Goal: Feedback & Contribution: Leave review/rating

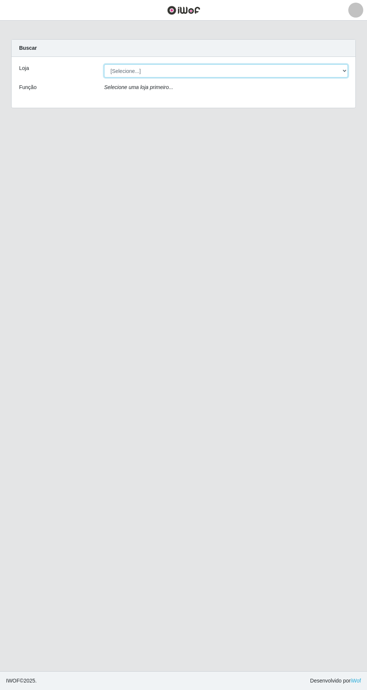
click at [131, 71] on select "[Selecione...] Extrabom - Loja 05 [GEOGRAPHIC_DATA]" at bounding box center [226, 70] width 244 height 13
select select "494"
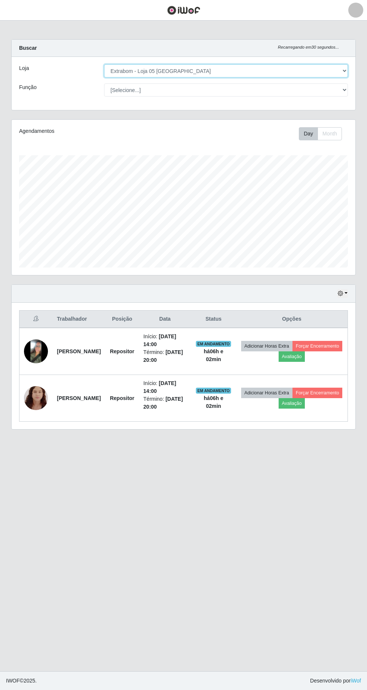
scroll to position [155, 344]
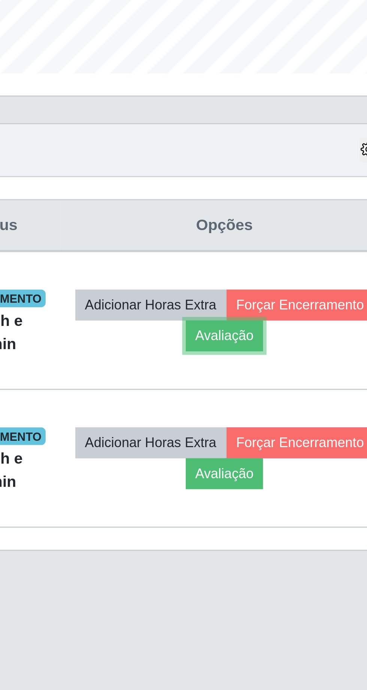
click at [305, 356] on button "Avaliação" at bounding box center [291, 356] width 27 height 10
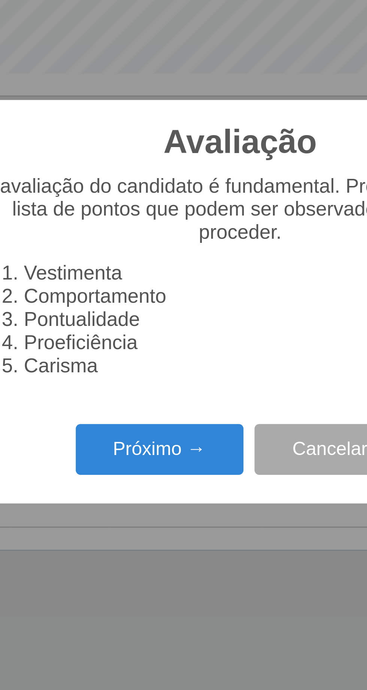
click at [164, 390] on button "Próximo →" at bounding box center [156, 396] width 57 height 18
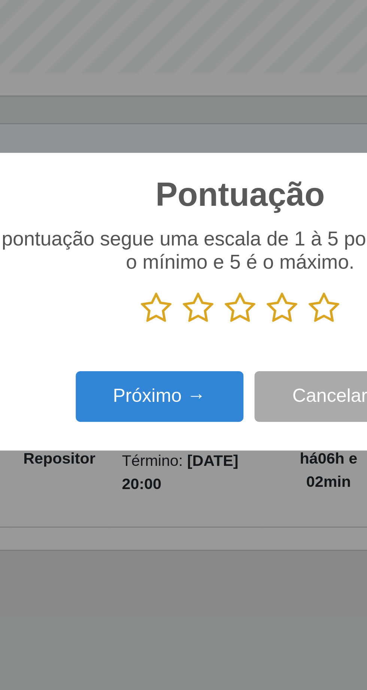
click at [213, 351] on icon at bounding box center [212, 347] width 10 height 11
click at [207, 353] on input "radio" at bounding box center [207, 353] width 0 height 0
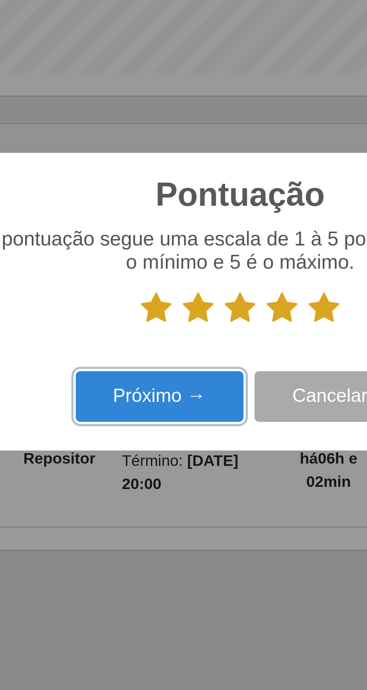
click at [171, 383] on button "Próximo →" at bounding box center [156, 378] width 57 height 18
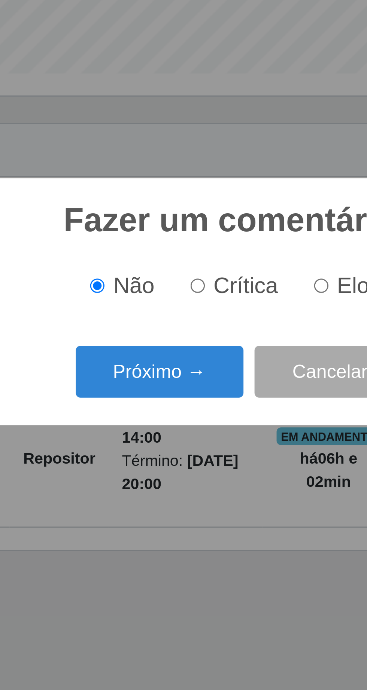
click at [213, 340] on input "Elogio" at bounding box center [210, 339] width 5 height 5
radio input "true"
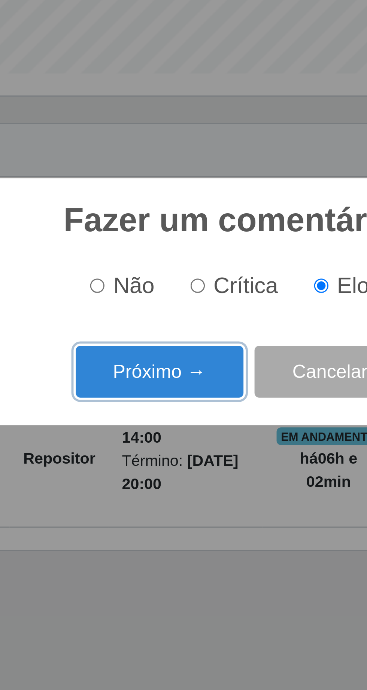
click at [171, 367] on button "Próximo →" at bounding box center [156, 369] width 57 height 18
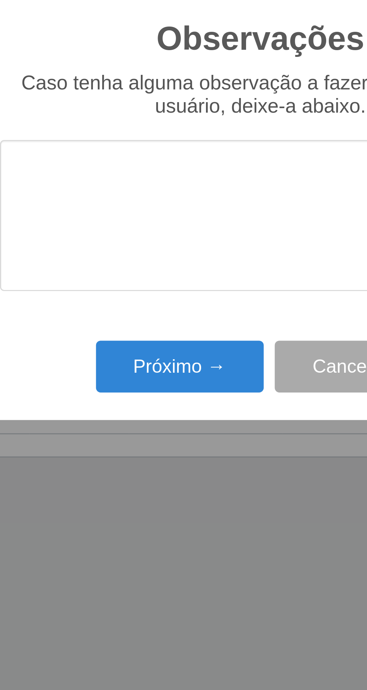
click at [115, 369] on textarea at bounding box center [183, 347] width 177 height 51
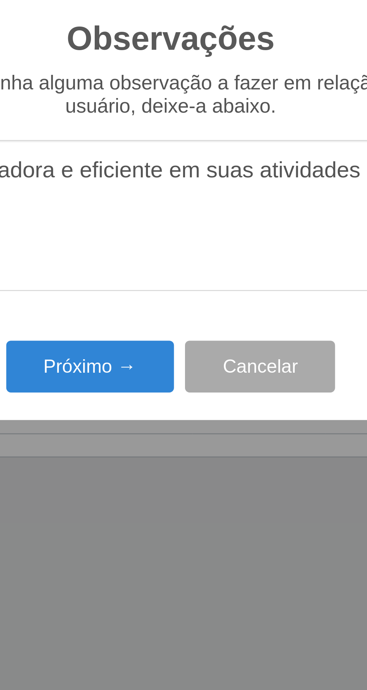
type textarea "A prestadora e eficiente em suas atividades"
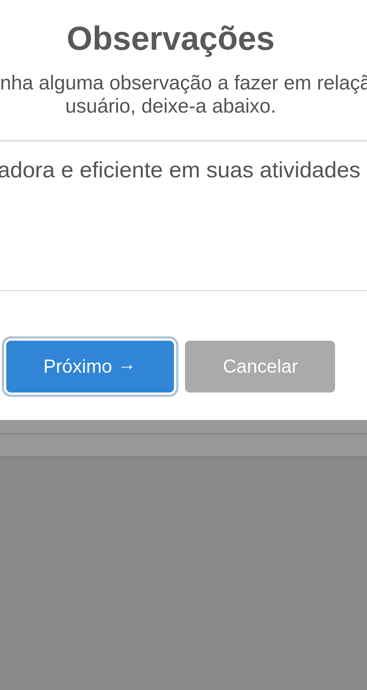
click at [166, 400] on button "Próximo →" at bounding box center [156, 399] width 57 height 18
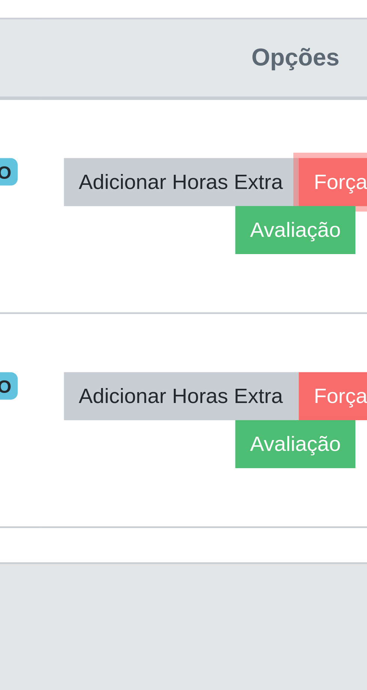
click at [292, 351] on button "Forçar Encerramento" at bounding box center [317, 346] width 50 height 10
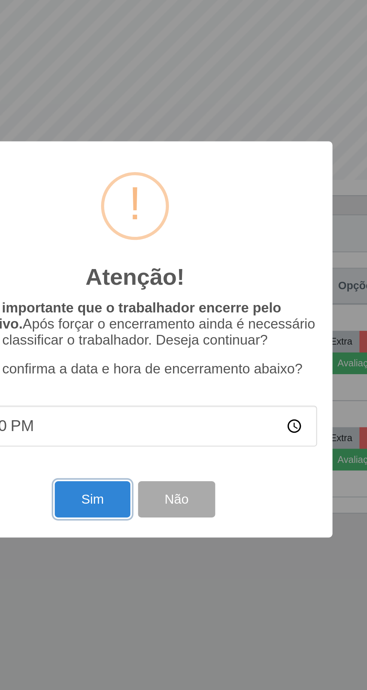
click at [165, 429] on button "Sim" at bounding box center [162, 423] width 36 height 18
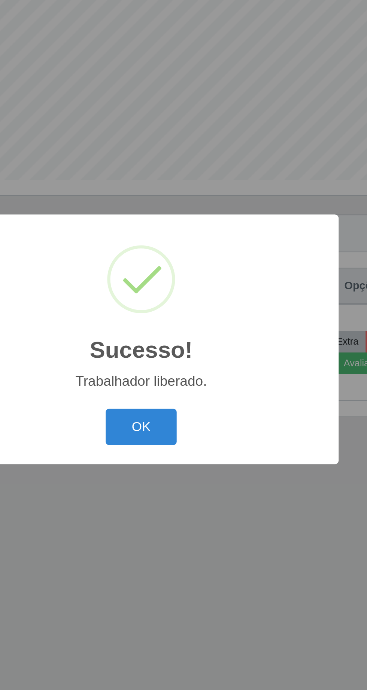
click at [178, 389] on button "OK" at bounding box center [183, 388] width 35 height 18
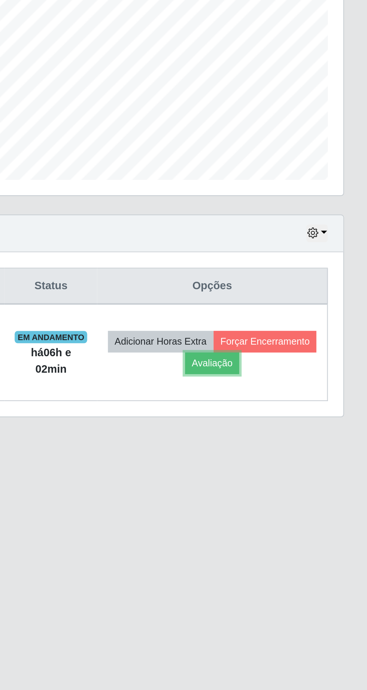
click at [305, 359] on button "Avaliação" at bounding box center [291, 356] width 27 height 10
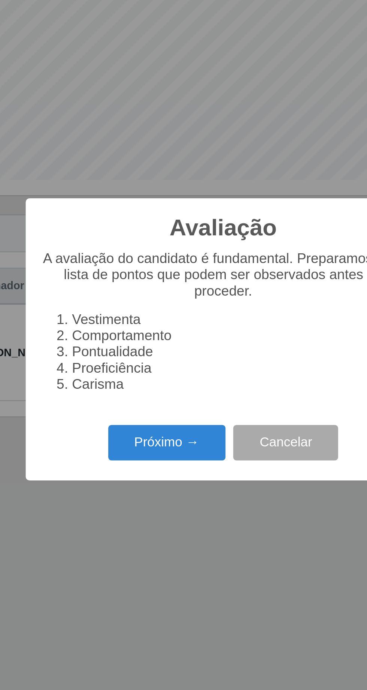
click at [157, 404] on button "Próximo →" at bounding box center [156, 396] width 57 height 18
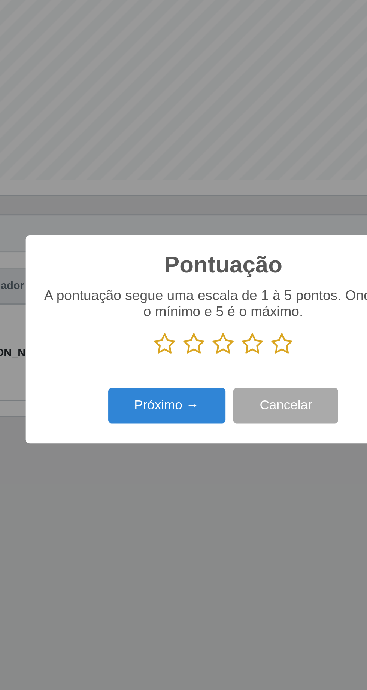
click at [215, 349] on icon at bounding box center [212, 347] width 10 height 11
click at [207, 353] on input "radio" at bounding box center [207, 353] width 0 height 0
click at [156, 384] on button "Próximo →" at bounding box center [156, 378] width 57 height 18
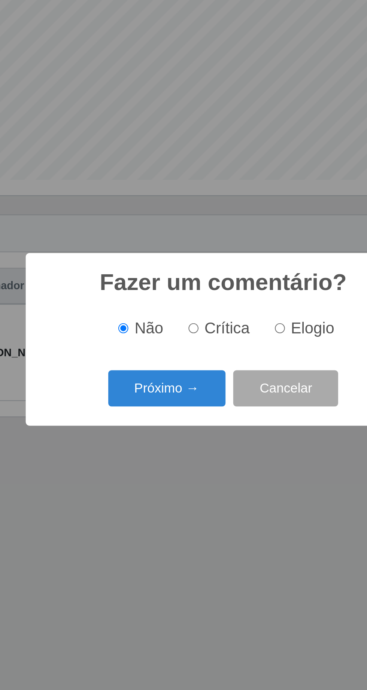
click at [223, 343] on span "Elogio" at bounding box center [226, 339] width 21 height 8
click at [213, 342] on input "Elogio" at bounding box center [210, 339] width 5 height 5
radio input "true"
click at [174, 373] on button "Próximo →" at bounding box center [156, 369] width 57 height 18
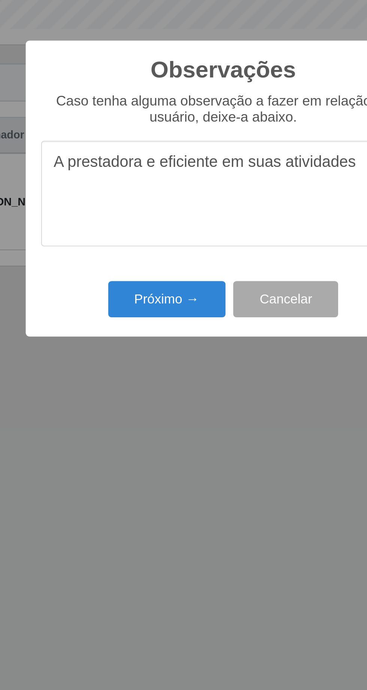
type textarea "A prestadora e eficiente em suas atividades"
click at [155, 406] on button "Próximo →" at bounding box center [156, 399] width 57 height 18
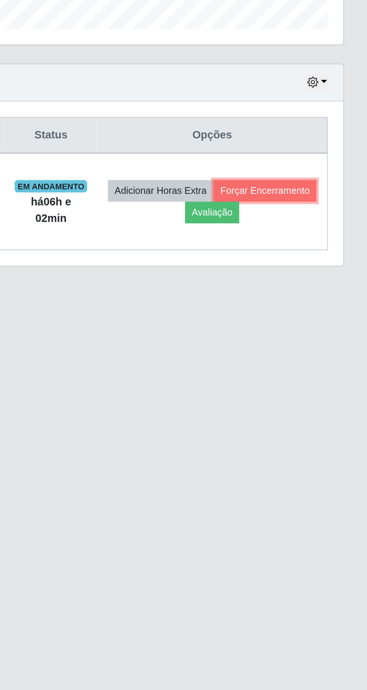
click at [292, 351] on button "Forçar Encerramento" at bounding box center [317, 346] width 50 height 10
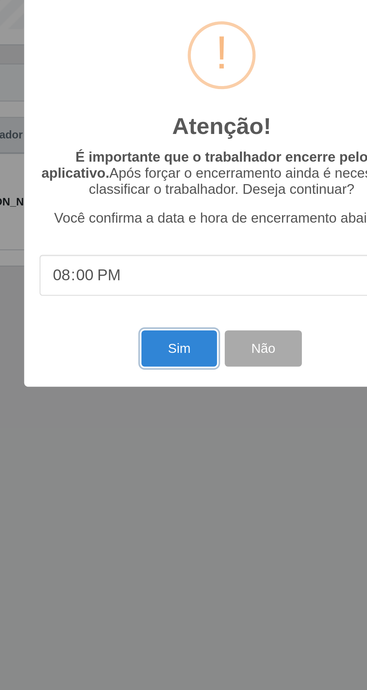
click at [162, 424] on button "Sim" at bounding box center [162, 423] width 36 height 18
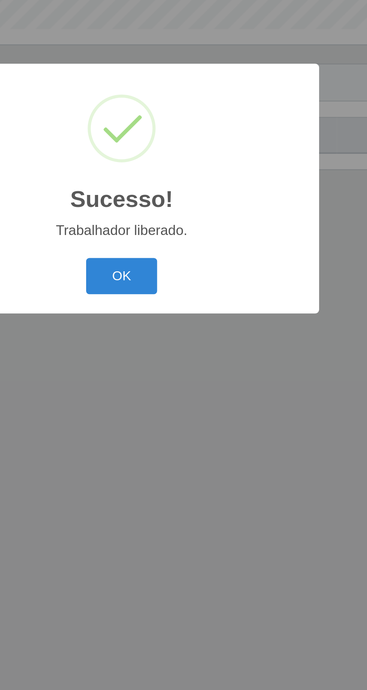
click at [191, 388] on button "OK" at bounding box center [183, 388] width 35 height 18
